Goal: Task Accomplishment & Management: Use online tool/utility

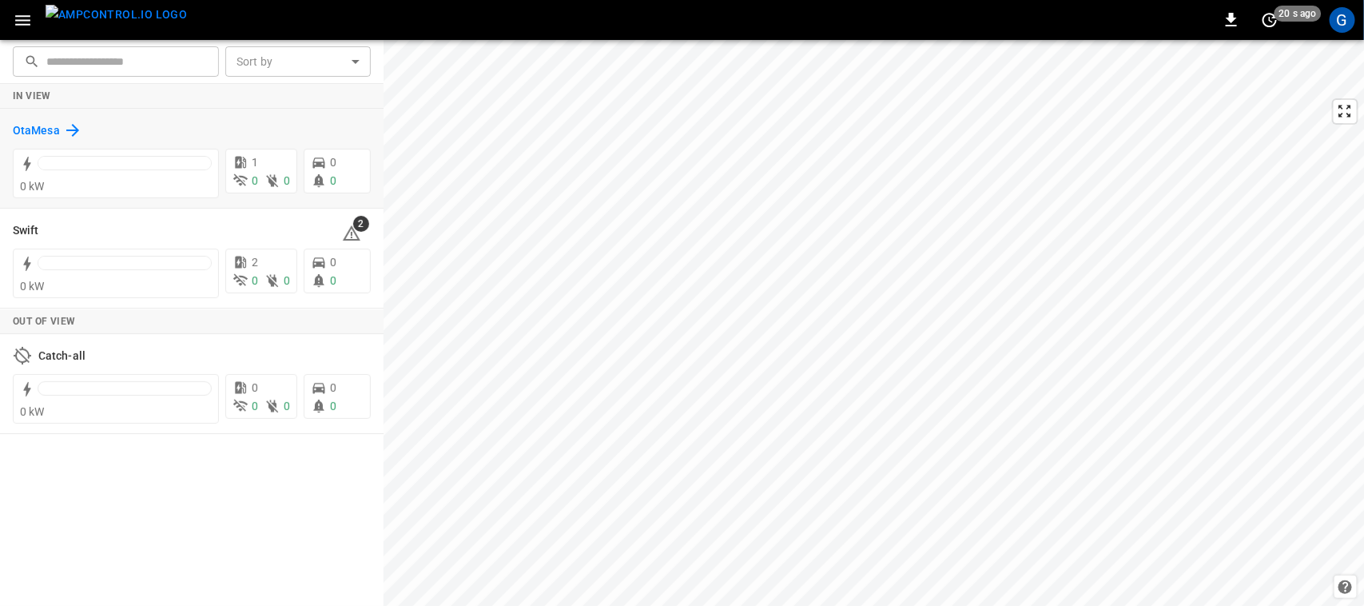
click at [63, 121] on icon at bounding box center [72, 130] width 19 height 19
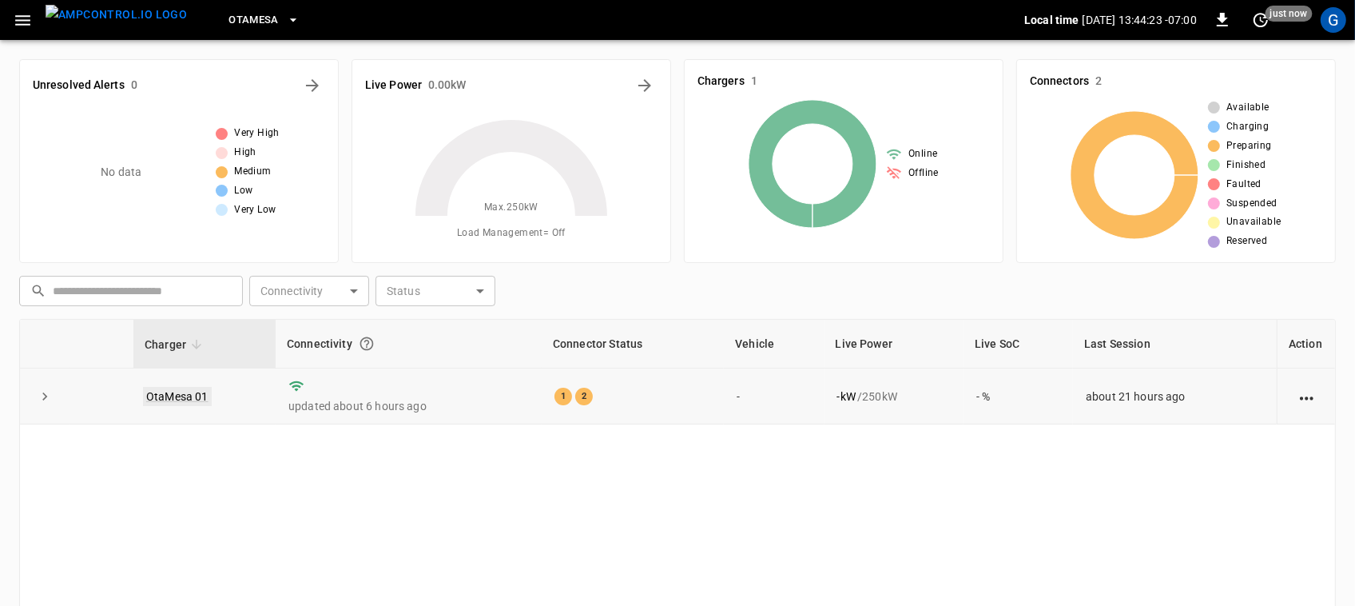
click at [193, 395] on link "OtaMesa 01" at bounding box center [177, 396] width 69 height 19
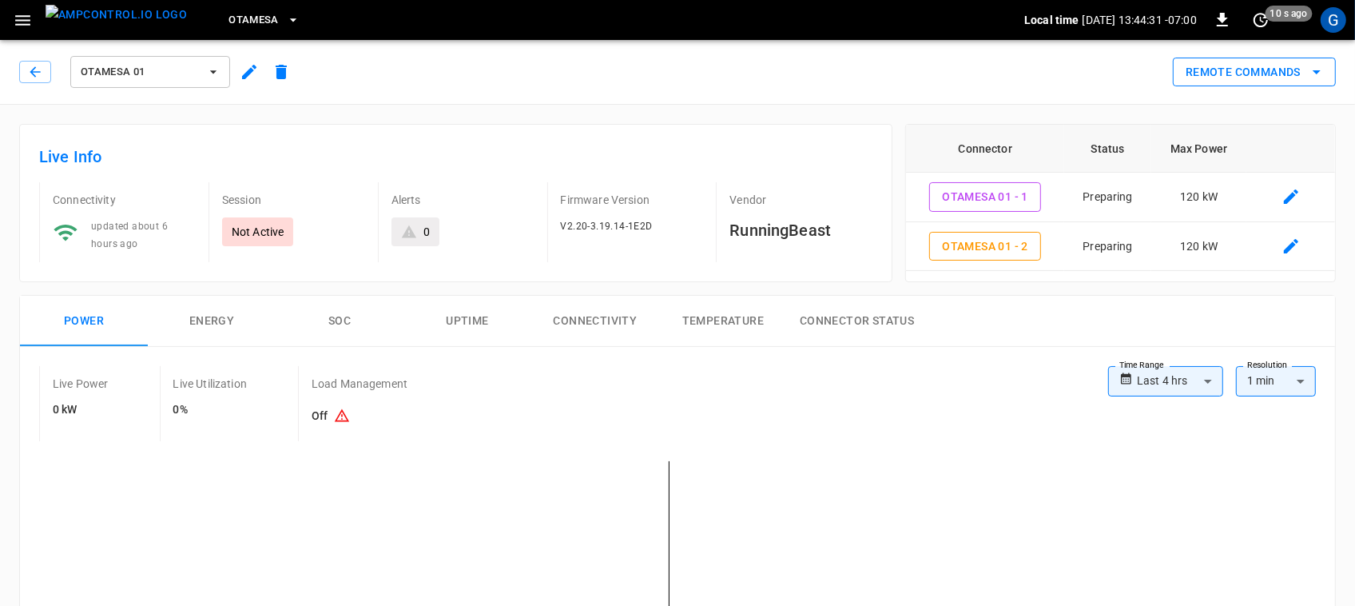
click at [1266, 74] on button "Remote Commands" at bounding box center [1254, 73] width 163 height 30
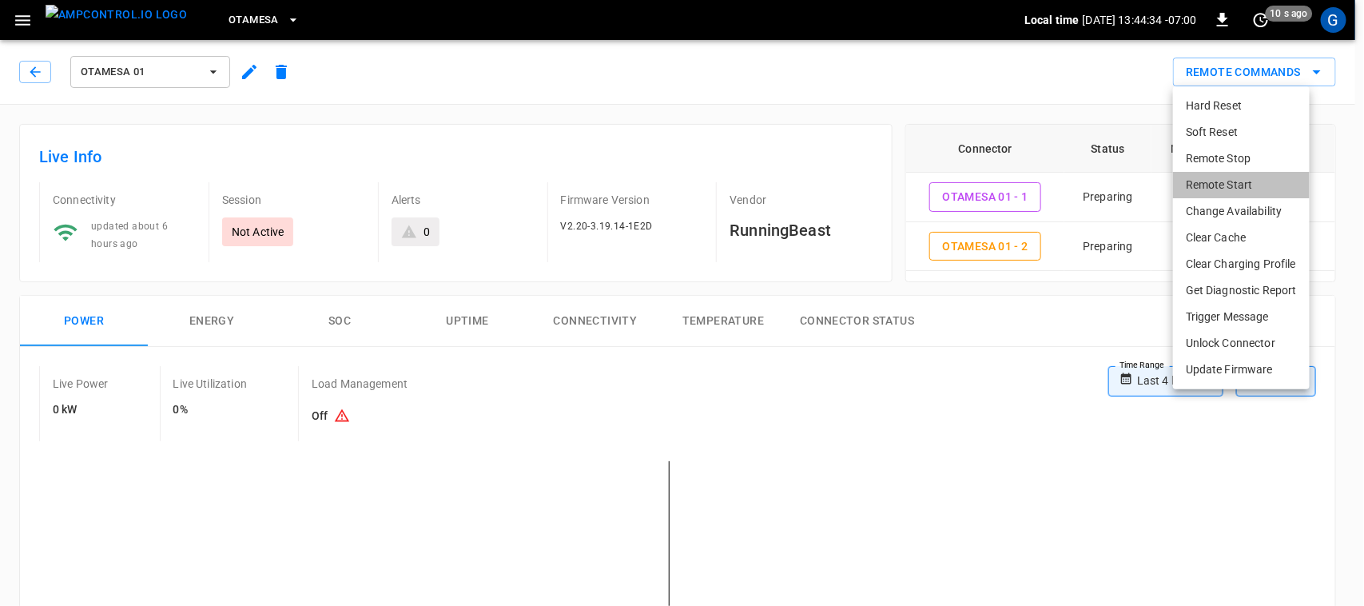
click at [1215, 177] on li "Remote Start" at bounding box center [1241, 185] width 137 height 26
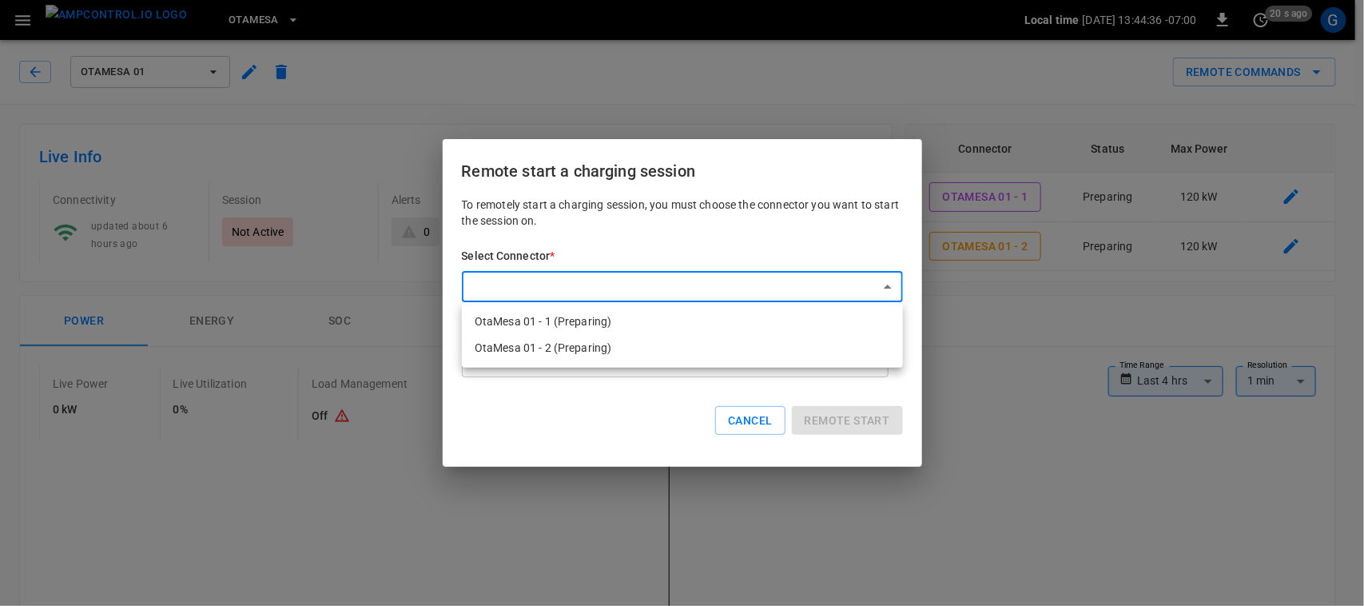
click at [592, 322] on li "OtaMesa 01 - 1 (Preparing)" at bounding box center [682, 321] width 441 height 26
type input "**********"
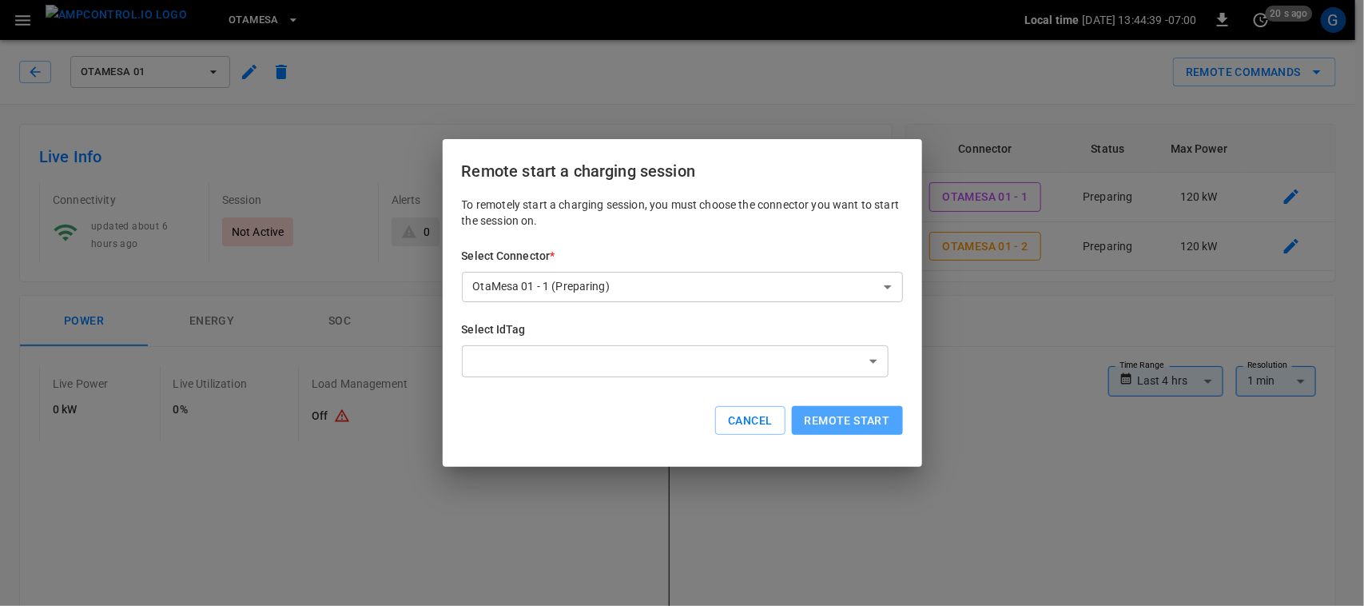
click at [861, 423] on button "Remote start" at bounding box center [847, 421] width 111 height 30
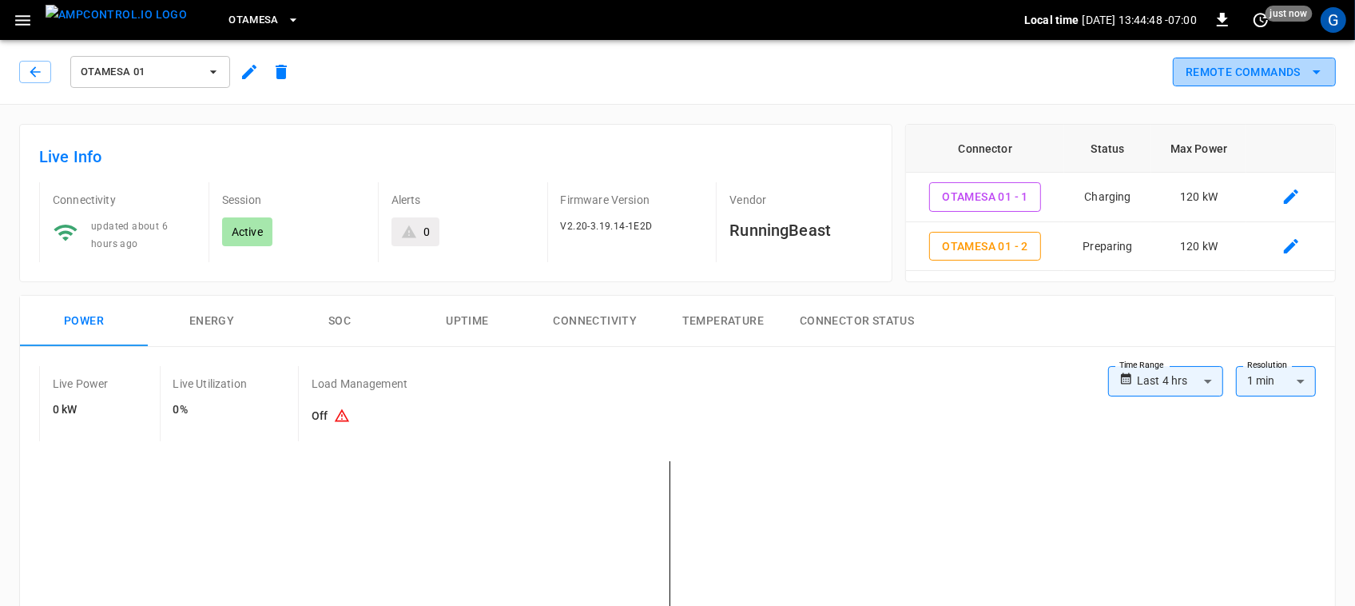
click at [1227, 72] on button "Remote Commands" at bounding box center [1254, 73] width 163 height 30
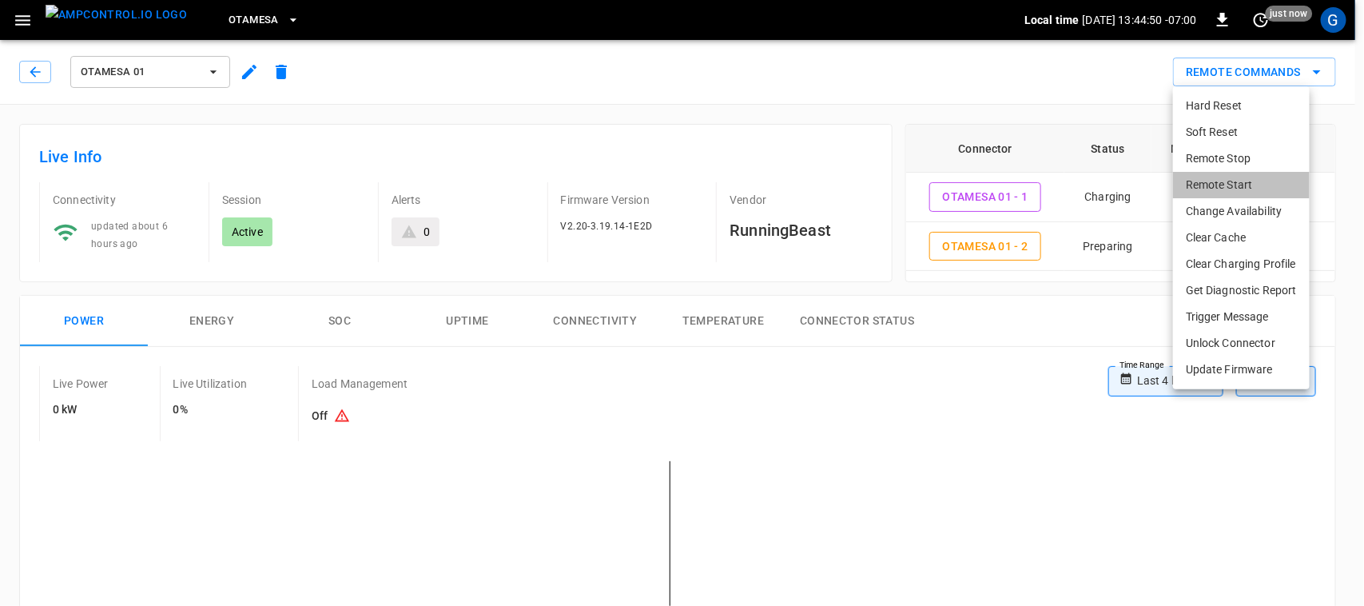
click at [1193, 177] on li "Remote Start" at bounding box center [1241, 185] width 137 height 26
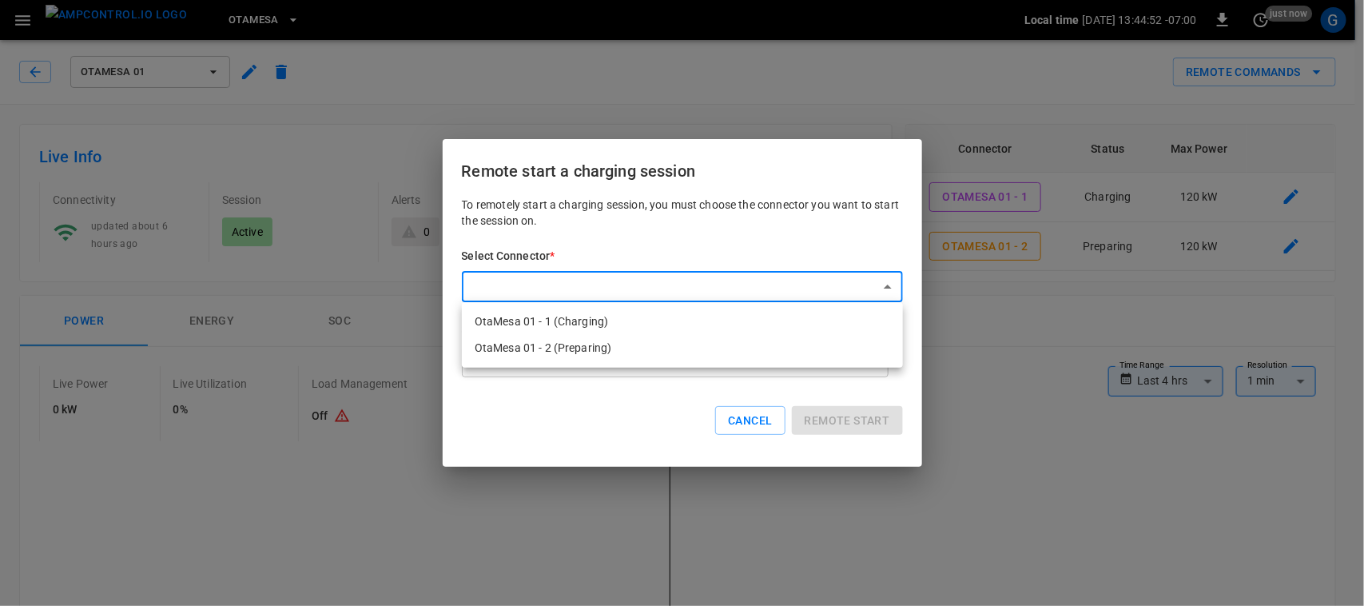
click at [680, 344] on li "OtaMesa 01 - 2 (Preparing)" at bounding box center [682, 348] width 441 height 26
type input "**********"
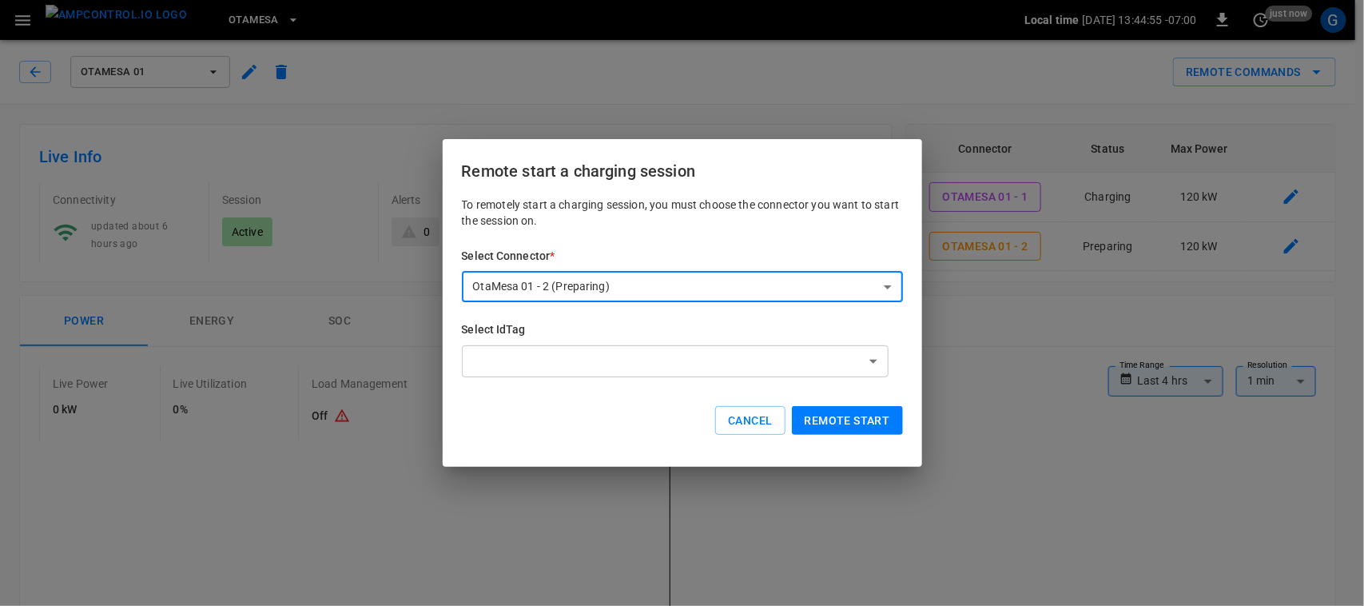
click at [848, 420] on button "Remote start" at bounding box center [847, 421] width 111 height 30
